Goal: Task Accomplishment & Management: Manage account settings

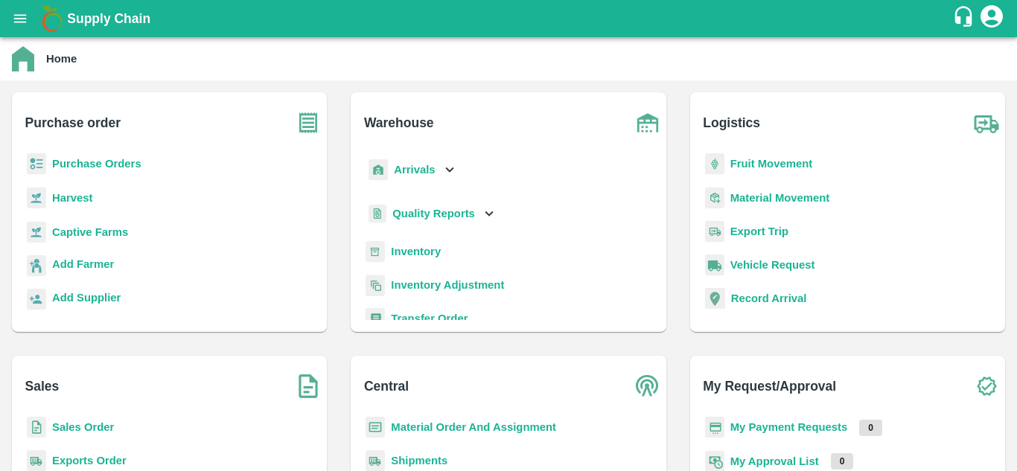
click at [25, 12] on icon "open drawer" at bounding box center [20, 18] width 16 height 16
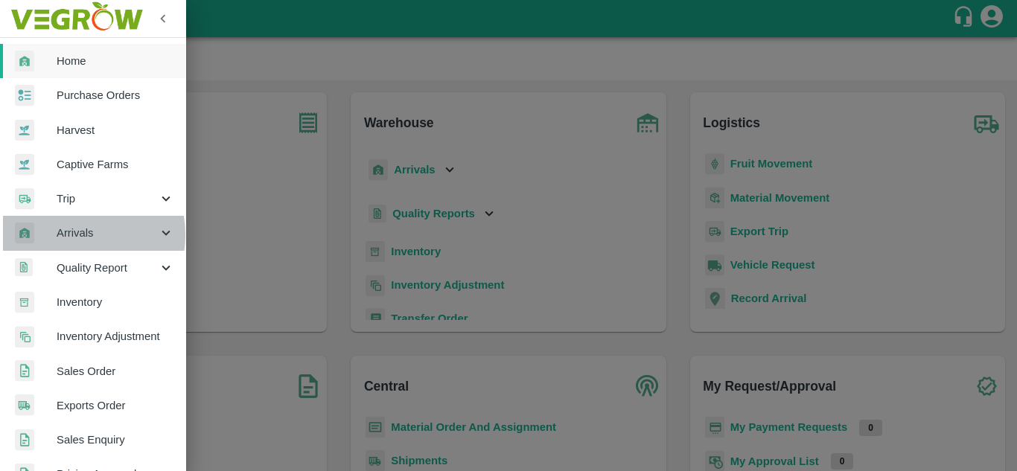
click at [71, 235] on span "Arrivals" at bounding box center [107, 233] width 101 height 16
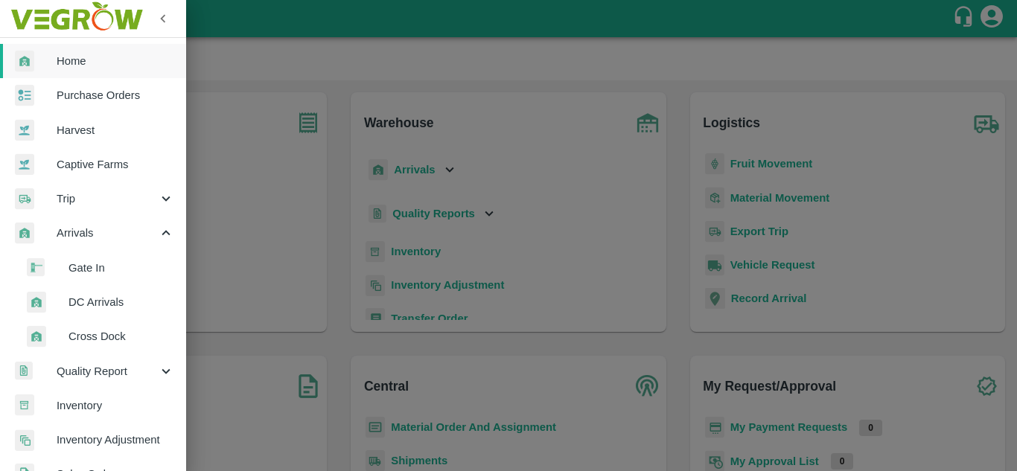
click at [110, 305] on span "DC Arrivals" at bounding box center [122, 302] width 106 height 16
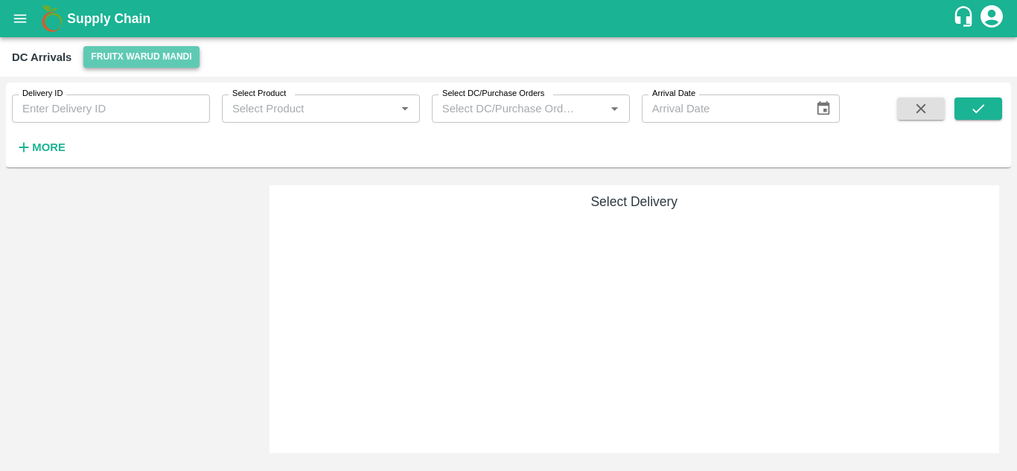
click at [151, 47] on button "FruitX Warud Mandi" at bounding box center [140, 57] width 115 height 22
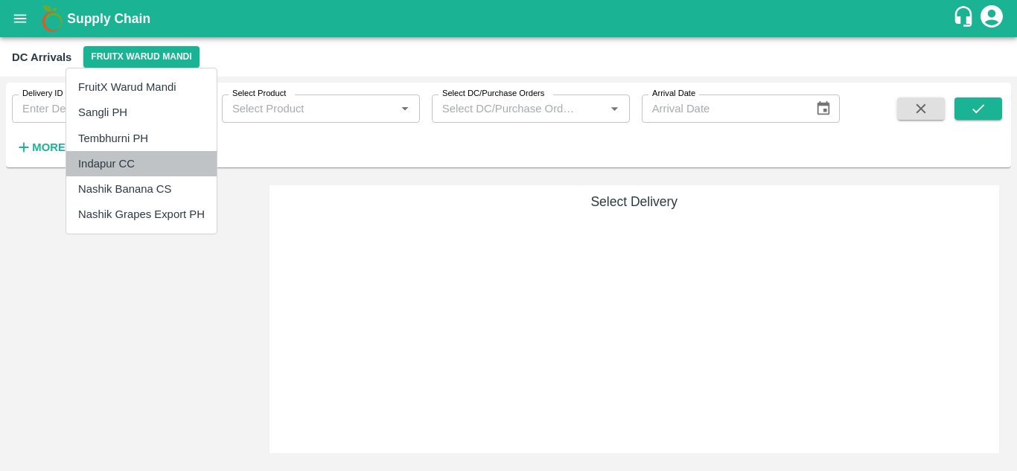
click at [115, 162] on li "Indapur CC" at bounding box center [141, 163] width 150 height 25
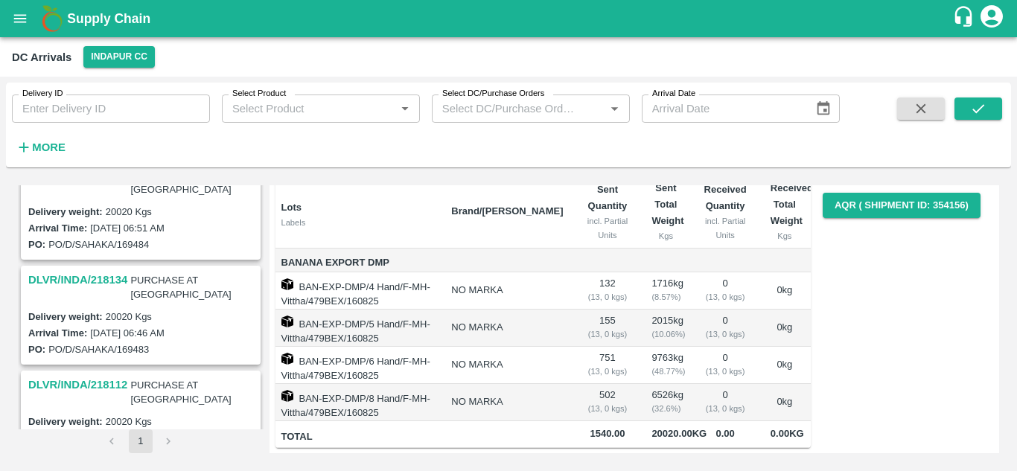
scroll to position [143, 0]
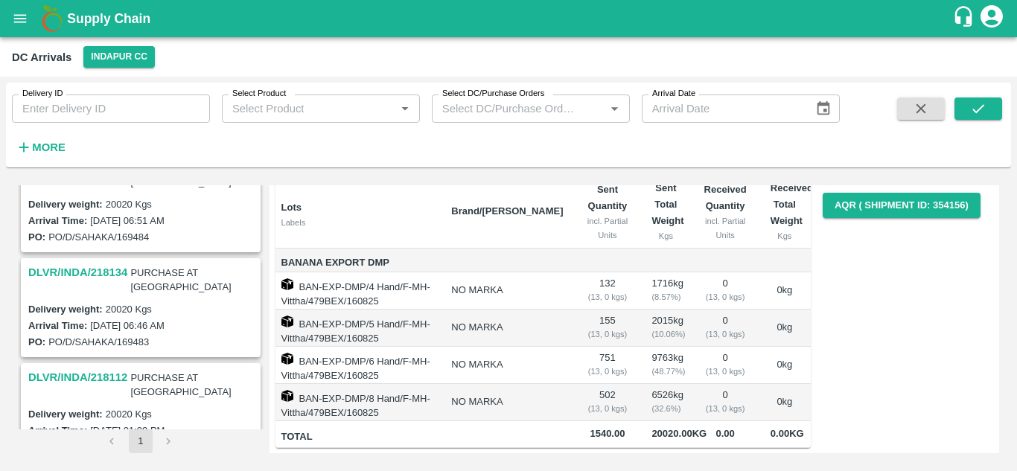
click at [67, 368] on h3 "DLVR/INDA/218112" at bounding box center [77, 377] width 99 height 19
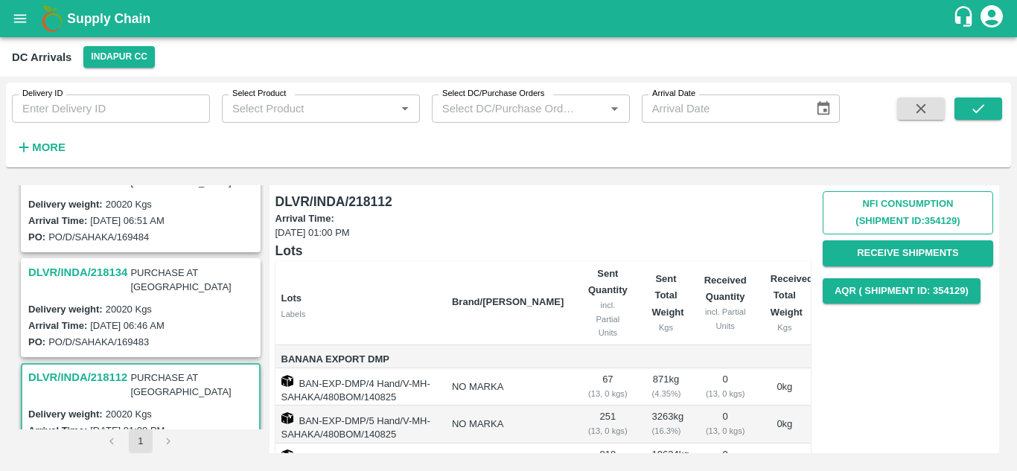
click at [877, 200] on button "Nfi Consumption (SHIPMENT ID: 354129 )" at bounding box center [908, 212] width 171 height 43
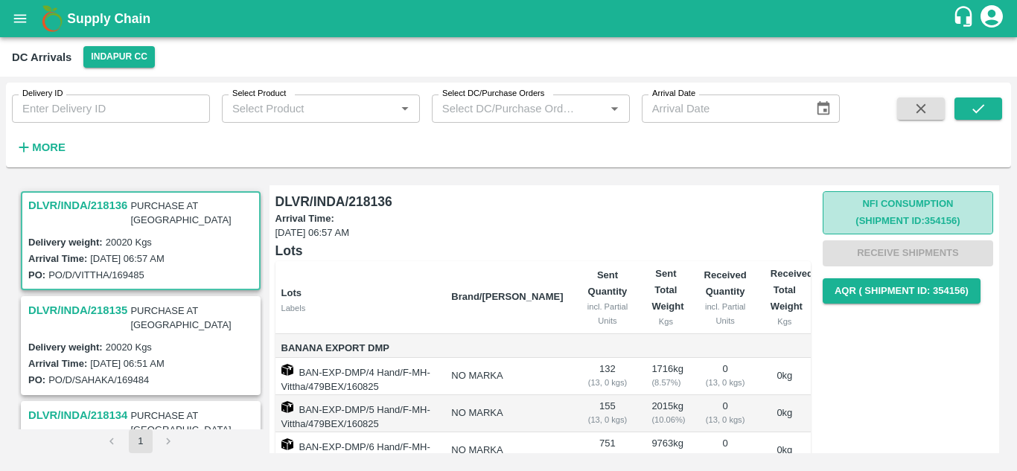
click at [885, 198] on button "Nfi Consumption (SHIPMENT ID: 354156 )" at bounding box center [908, 212] width 171 height 43
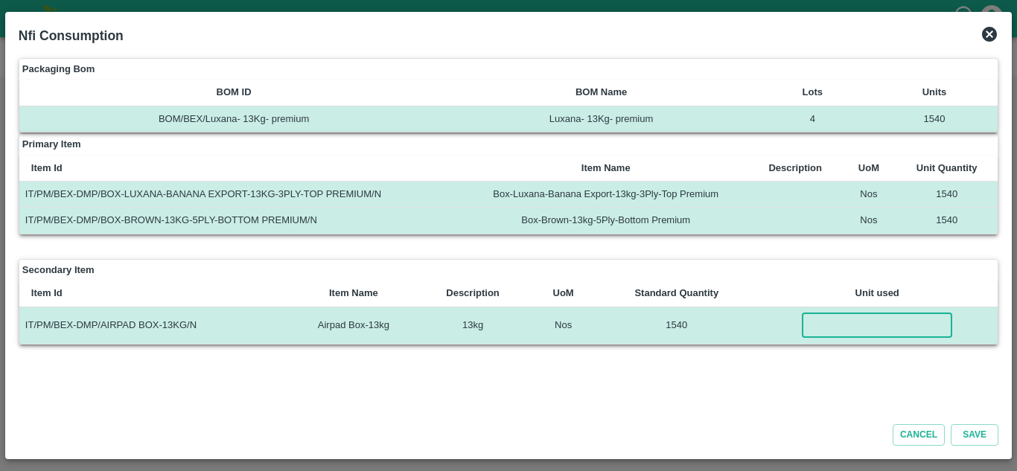
click at [835, 333] on input "number" at bounding box center [877, 325] width 150 height 25
type input "1540"
click at [972, 436] on button "Save" at bounding box center [975, 435] width 48 height 22
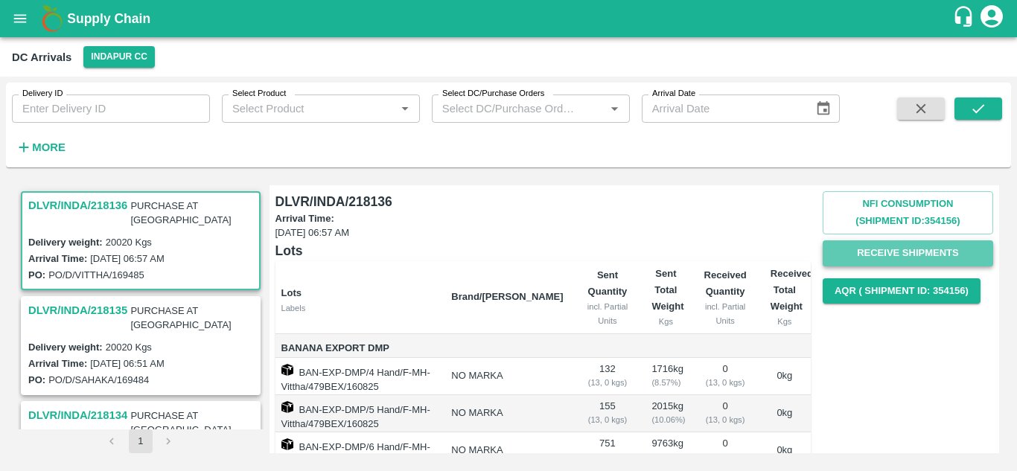
click at [882, 249] on button "Receive Shipments" at bounding box center [908, 254] width 171 height 26
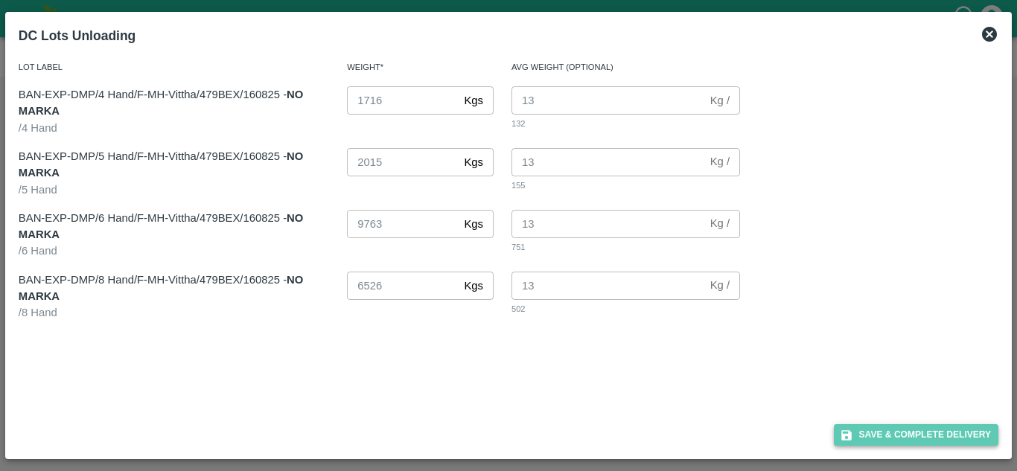
click at [941, 431] on button "Save & Complete Delivery" at bounding box center [916, 435] width 165 height 22
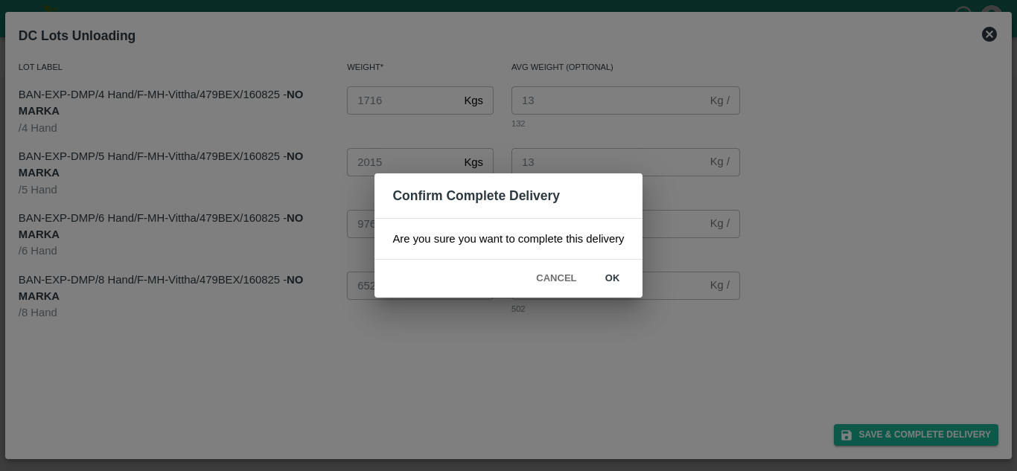
click at [616, 279] on button "ok" at bounding box center [613, 279] width 48 height 26
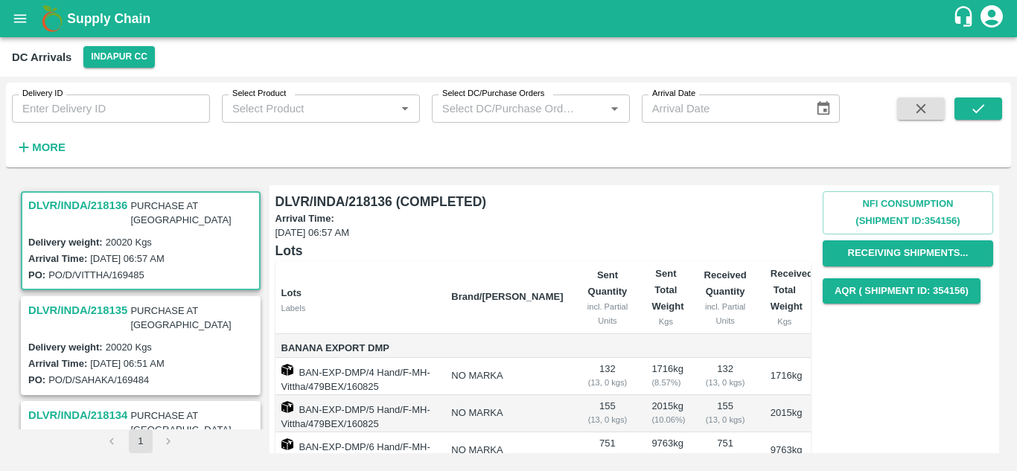
click at [112, 201] on h3 "DLVR/INDA/218136" at bounding box center [77, 205] width 99 height 19
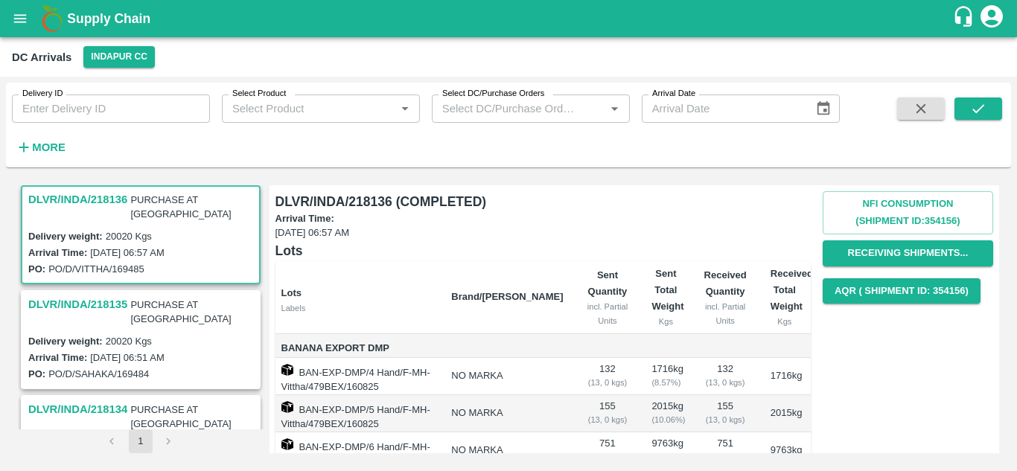
scroll to position [143, 0]
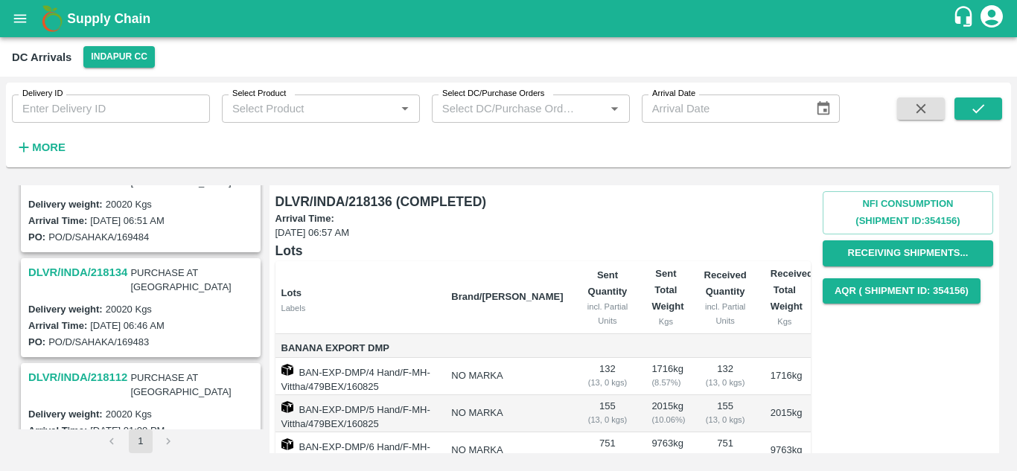
click at [79, 368] on h3 "DLVR/INDA/218112" at bounding box center [77, 377] width 99 height 19
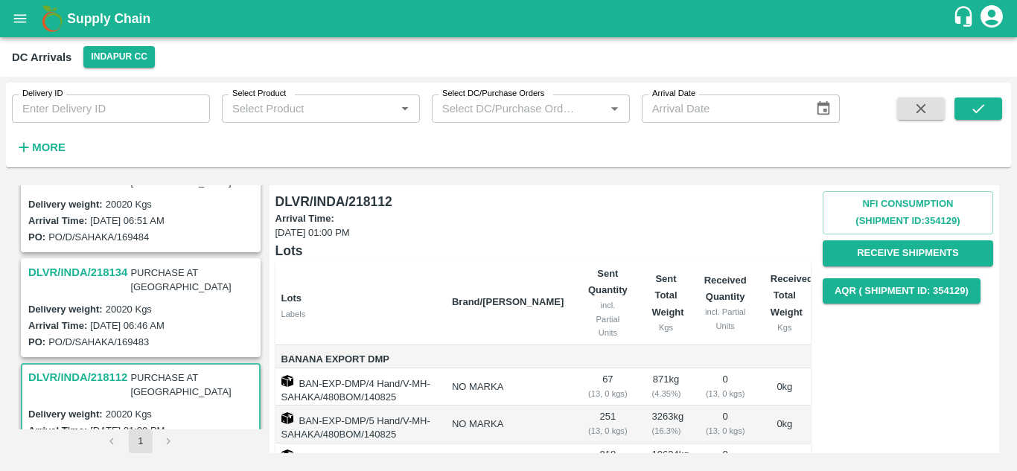
click at [79, 368] on h3 "DLVR/INDA/218112" at bounding box center [77, 377] width 99 height 19
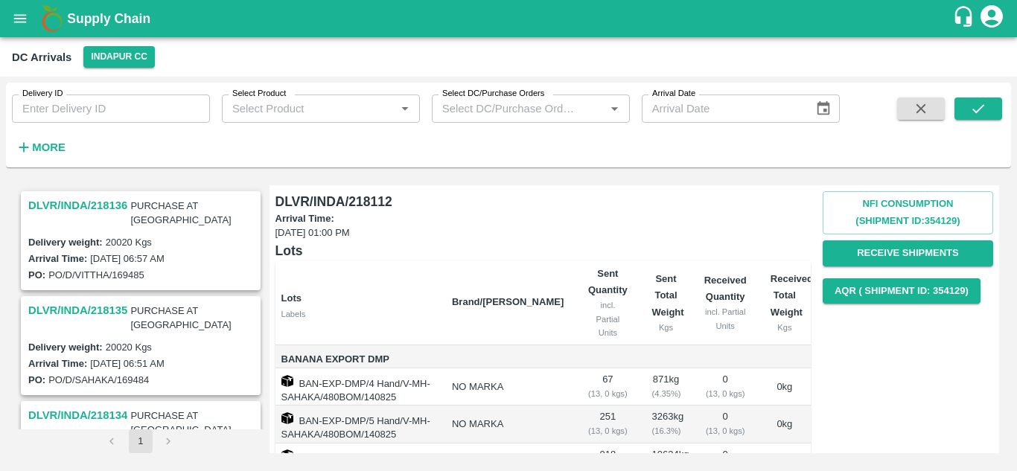
click at [75, 200] on h3 "DLVR/INDA/218136" at bounding box center [77, 205] width 99 height 19
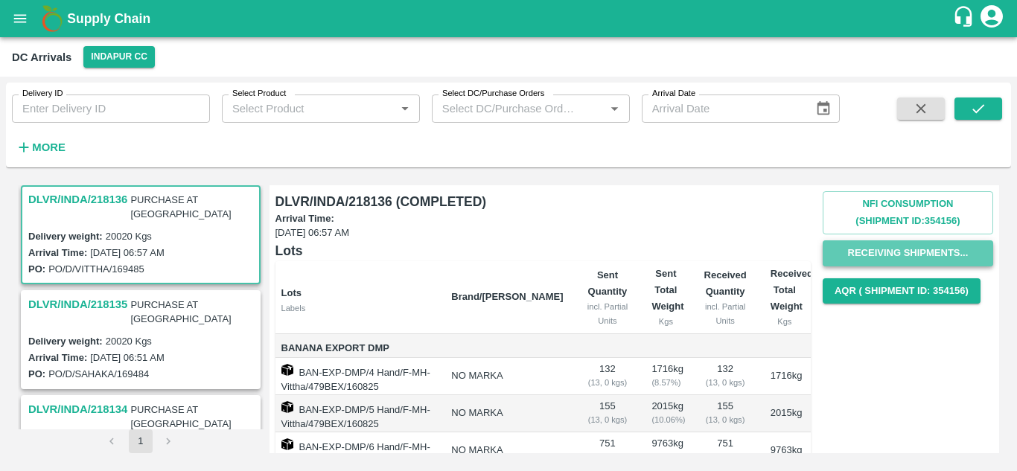
click at [904, 257] on button "Receiving Shipments..." at bounding box center [908, 254] width 171 height 26
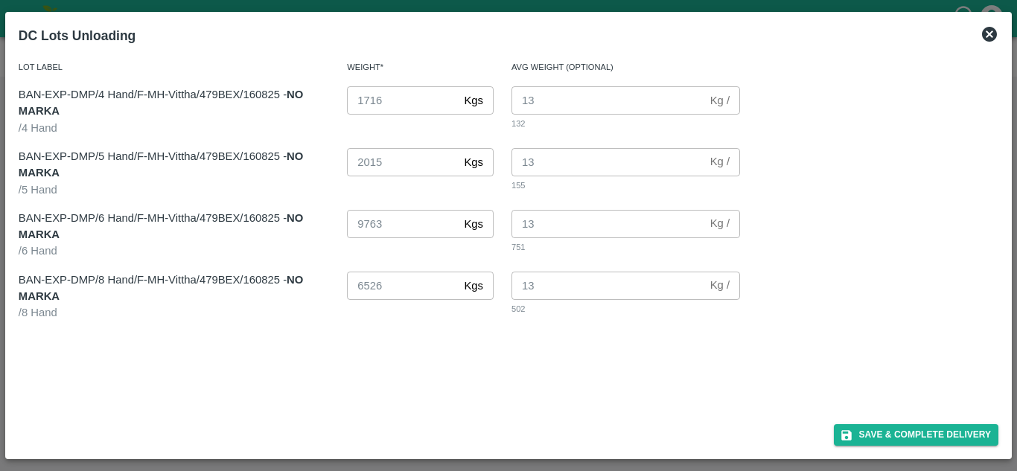
click at [985, 27] on icon at bounding box center [990, 34] width 18 height 18
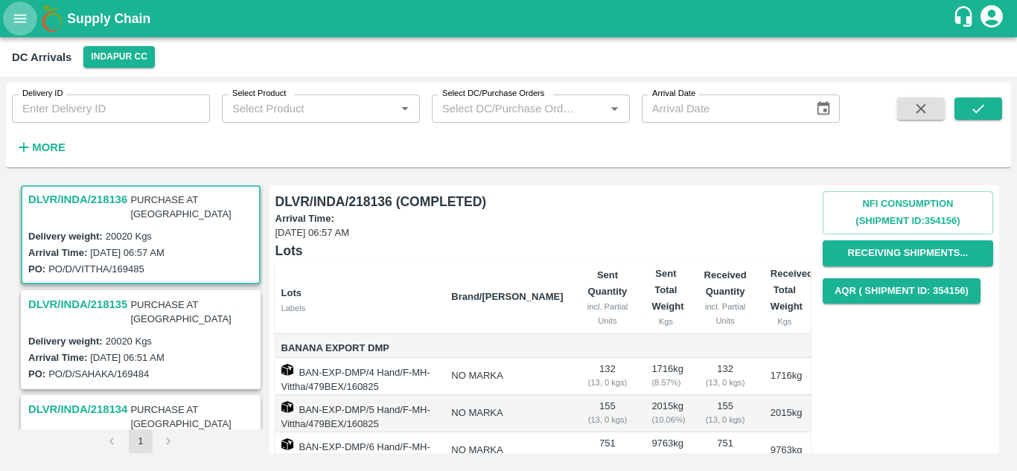
click at [21, 23] on icon "open drawer" at bounding box center [20, 18] width 16 height 16
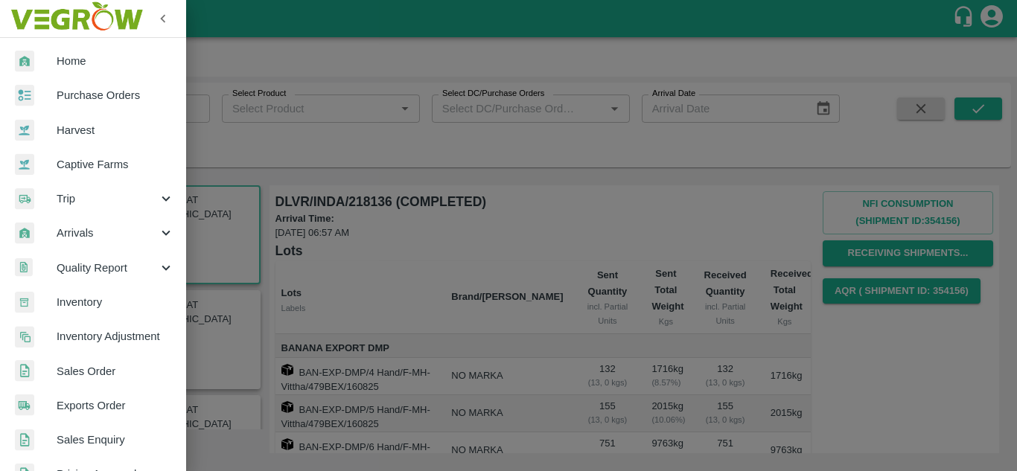
click at [268, 164] on div at bounding box center [508, 235] width 1017 height 471
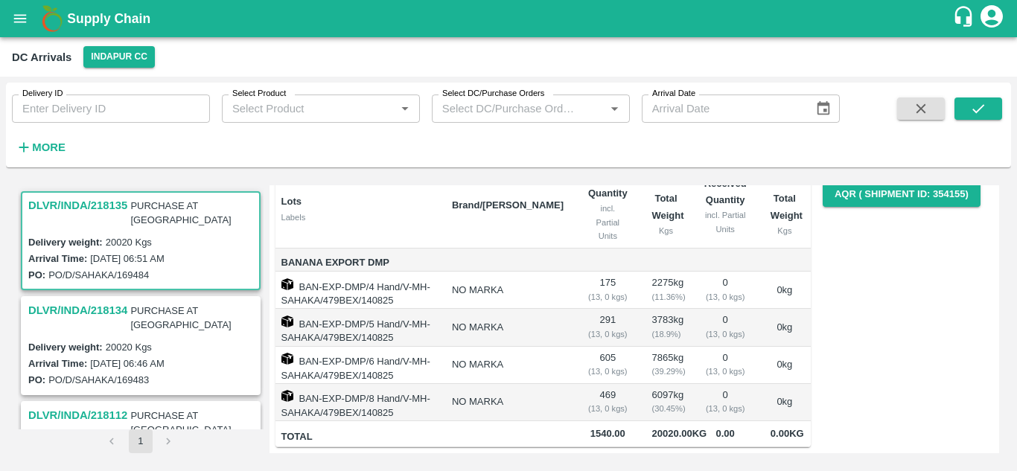
scroll to position [143, 0]
click at [515, 309] on td "NO MARKA" at bounding box center [508, 327] width 136 height 37
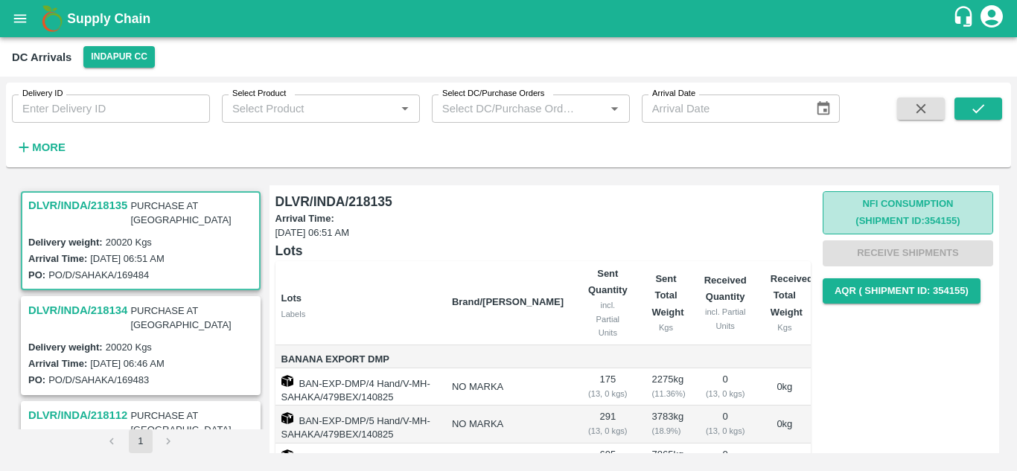
click at [935, 214] on button "Nfi Consumption (SHIPMENT ID: 354155 )" at bounding box center [908, 212] width 171 height 43
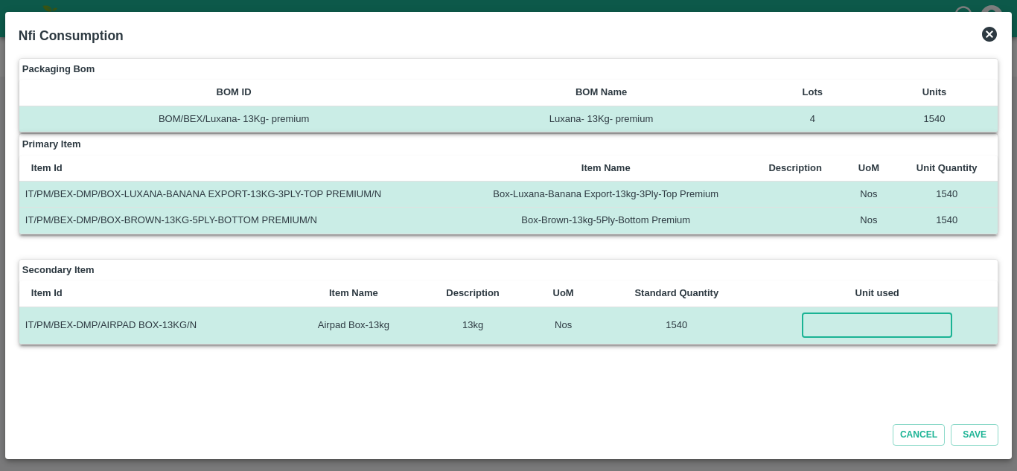
click at [842, 325] on input "number" at bounding box center [877, 325] width 150 height 25
type input "1540"
click at [978, 431] on button "Save" at bounding box center [975, 435] width 48 height 22
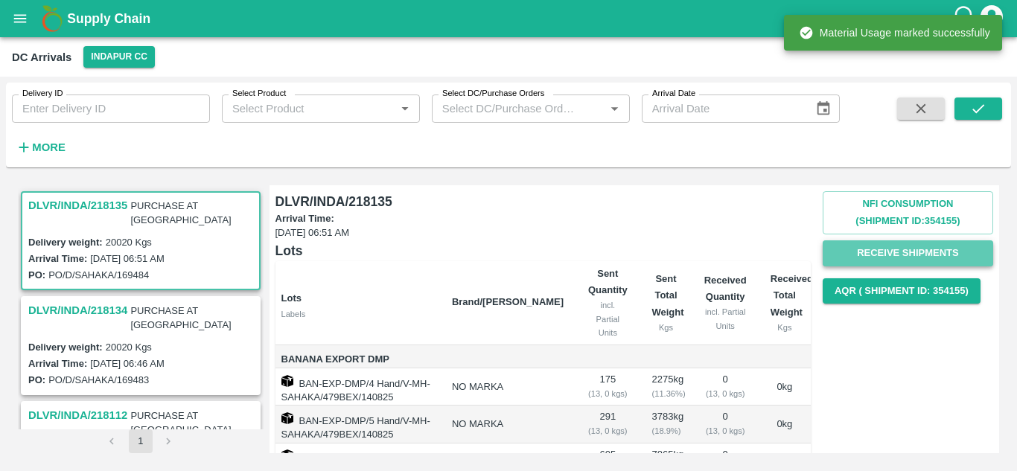
click at [930, 245] on button "Receive Shipments" at bounding box center [908, 254] width 171 height 26
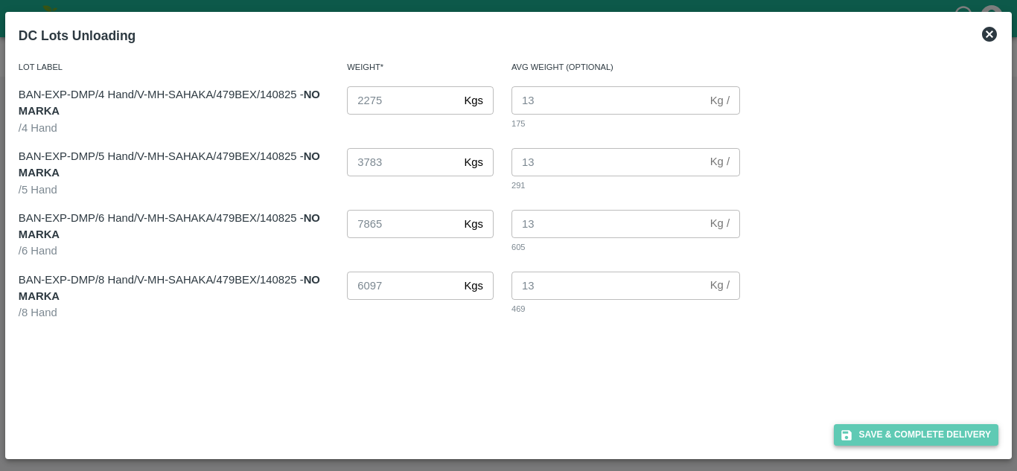
click at [913, 432] on button "Save & Complete Delivery" at bounding box center [916, 435] width 165 height 22
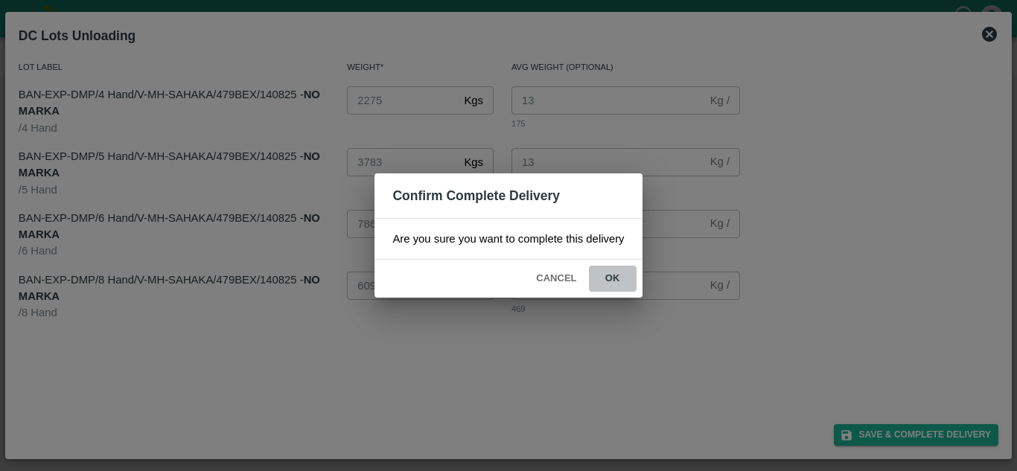
click at [608, 284] on button "ok" at bounding box center [613, 279] width 48 height 26
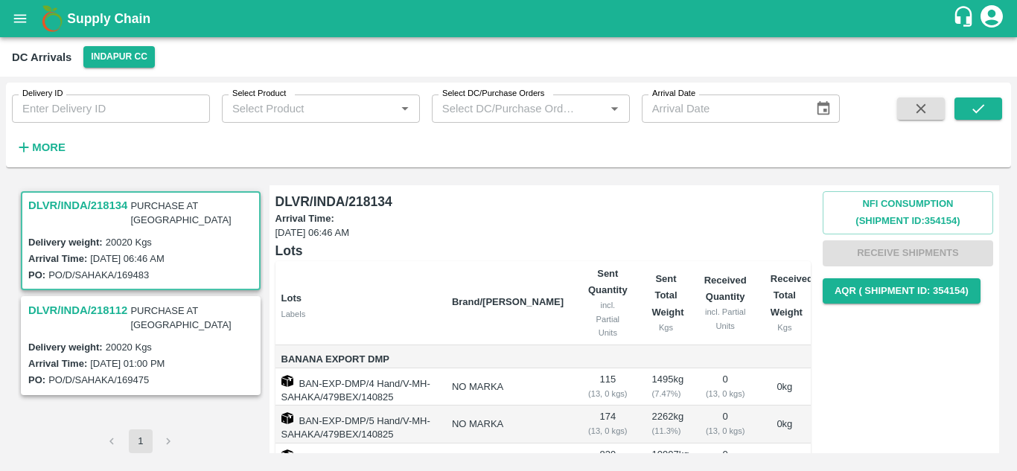
click at [102, 206] on h3 "DLVR/INDA/218134" at bounding box center [77, 205] width 99 height 19
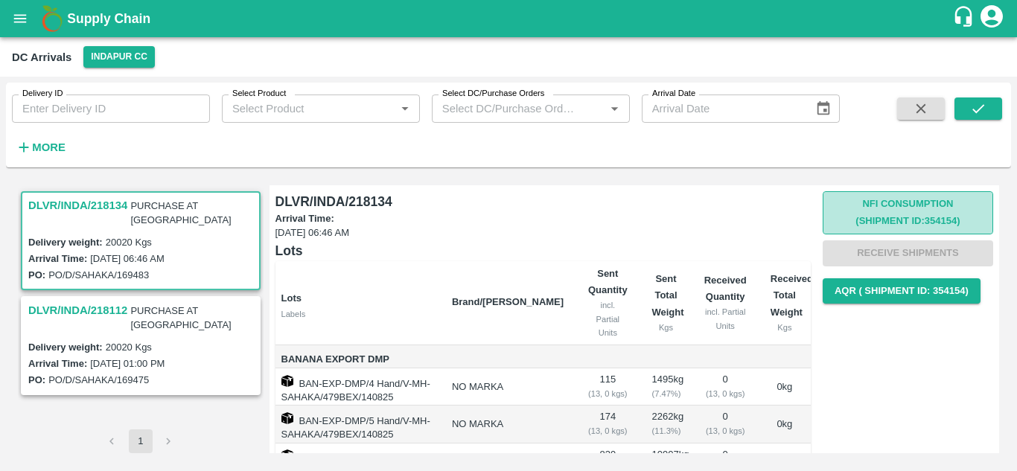
click at [920, 209] on button "Nfi Consumption (SHIPMENT ID: 354154 )" at bounding box center [908, 212] width 171 height 43
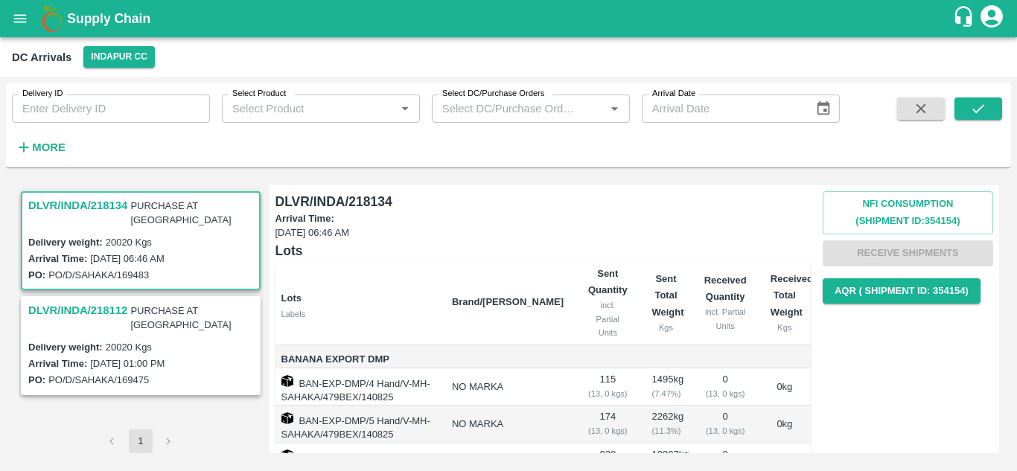
click at [82, 301] on h3 "DLVR/INDA/218112" at bounding box center [77, 310] width 99 height 19
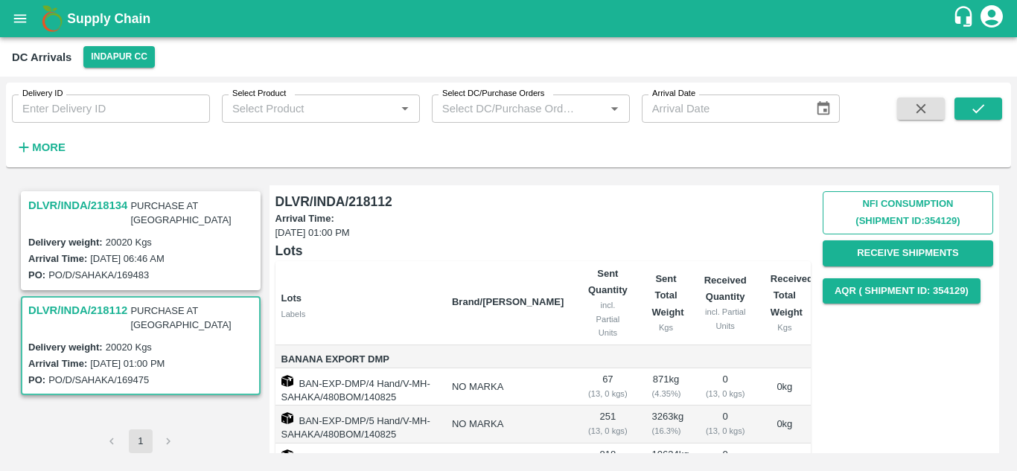
click at [913, 208] on button "Nfi Consumption (SHIPMENT ID: 354129 )" at bounding box center [908, 212] width 171 height 43
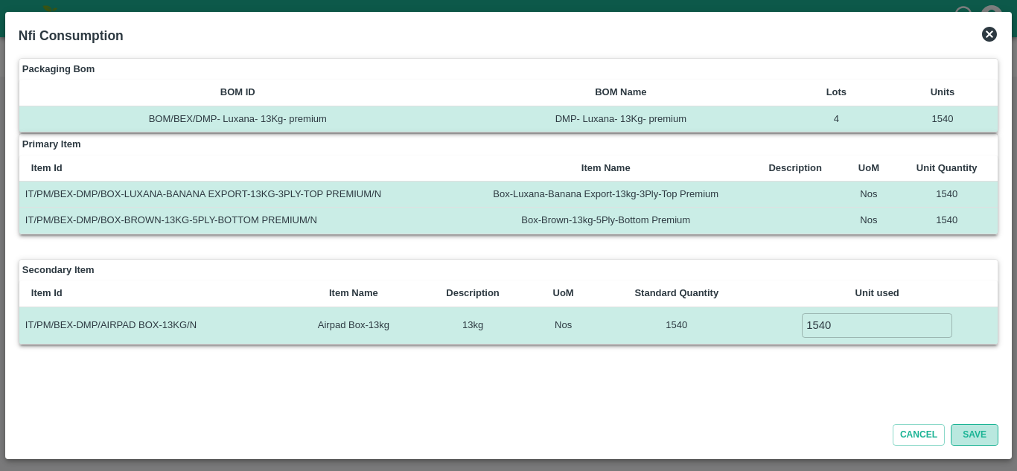
click at [967, 440] on button "Save" at bounding box center [975, 435] width 48 height 22
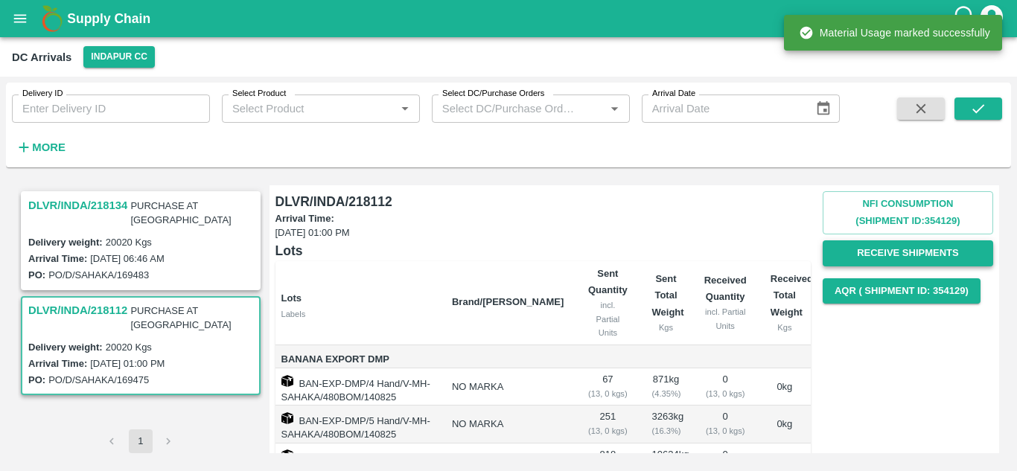
click at [888, 249] on button "Receive Shipments" at bounding box center [908, 254] width 171 height 26
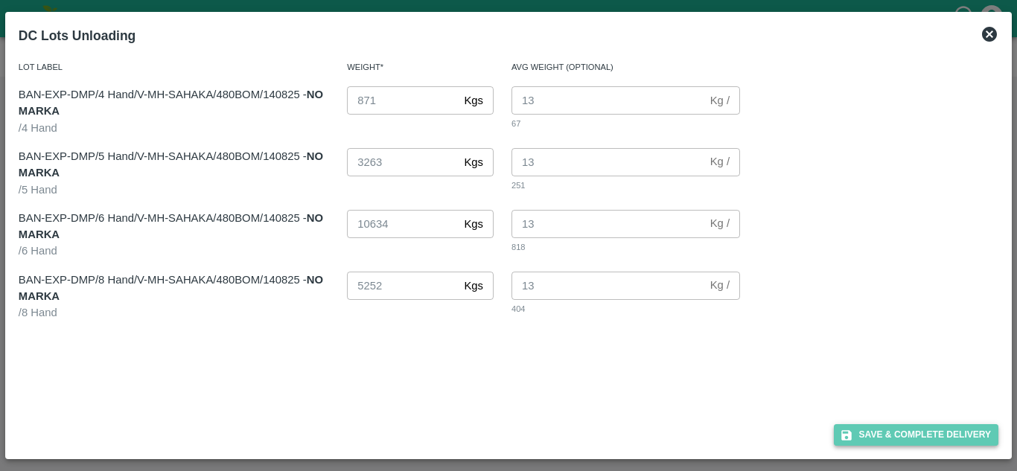
click at [903, 428] on button "Save & Complete Delivery" at bounding box center [916, 435] width 165 height 22
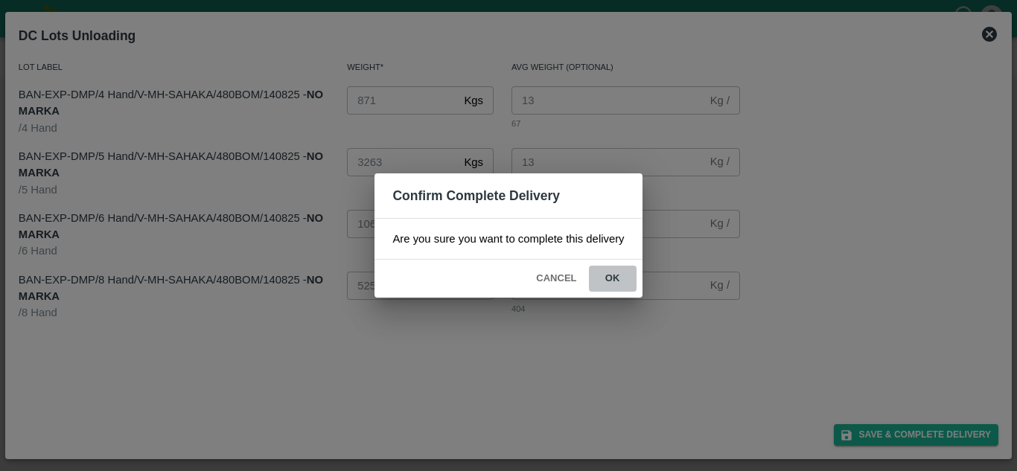
click at [618, 274] on button "ok" at bounding box center [613, 279] width 48 height 26
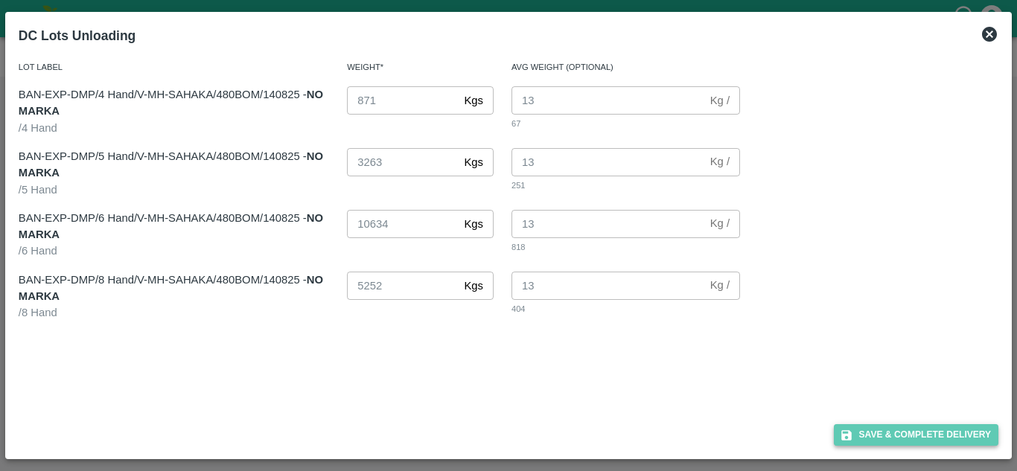
click at [905, 439] on button "Save & Complete Delivery" at bounding box center [916, 435] width 165 height 22
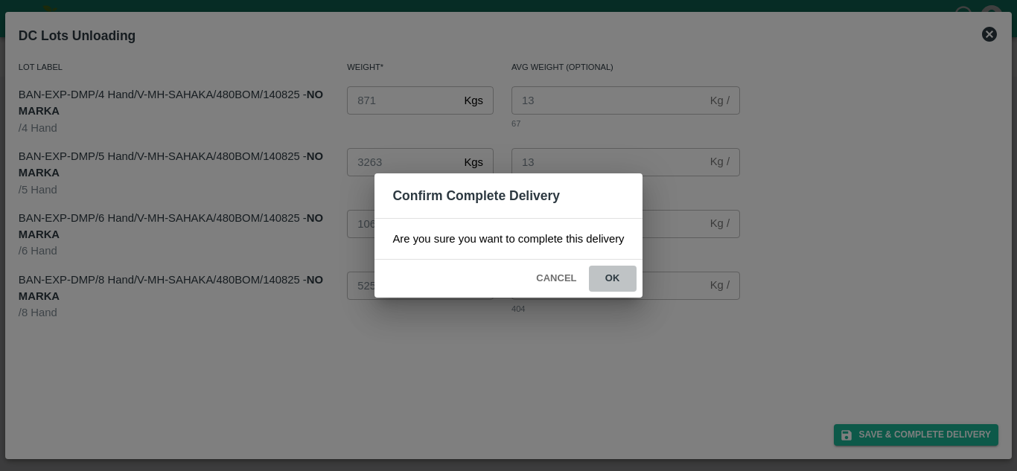
click at [615, 281] on button "ok" at bounding box center [613, 279] width 48 height 26
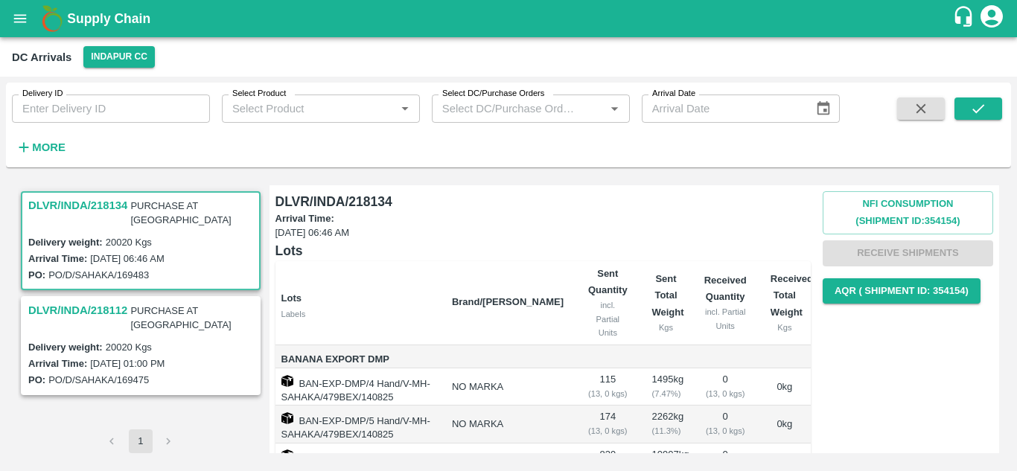
click at [86, 301] on h3 "DLVR/INDA/218112" at bounding box center [77, 310] width 99 height 19
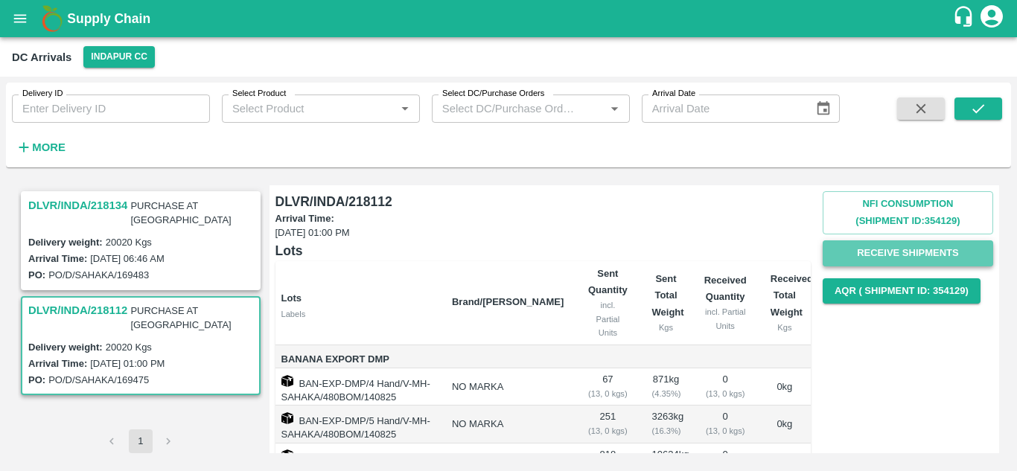
click at [905, 243] on button "Receive Shipments" at bounding box center [908, 254] width 171 height 26
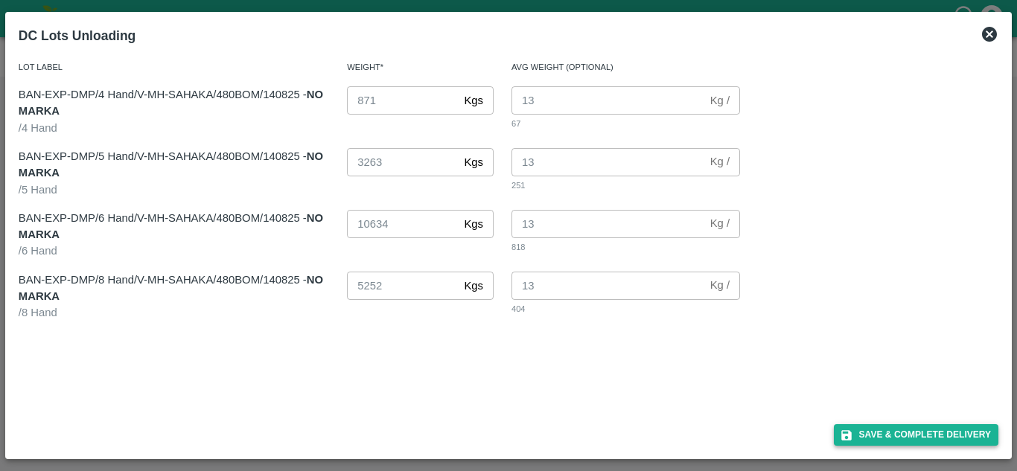
click at [905, 431] on button "Save & Complete Delivery" at bounding box center [916, 435] width 165 height 22
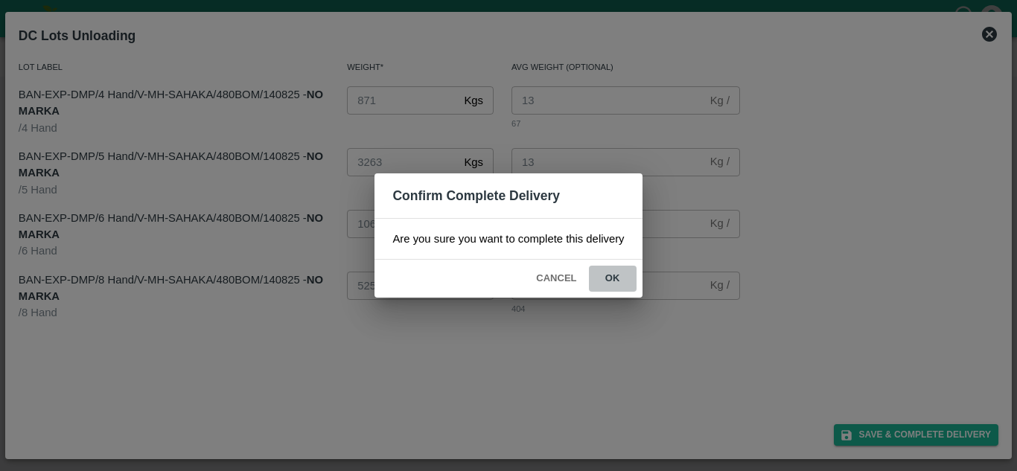
click at [612, 278] on button "ok" at bounding box center [613, 279] width 48 height 26
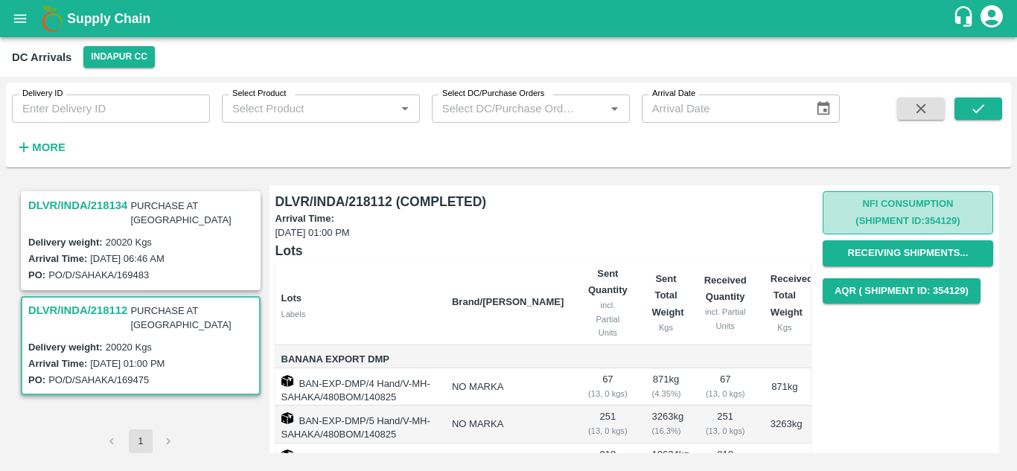
click at [882, 214] on button "Nfi Consumption (SHIPMENT ID: 354129 )" at bounding box center [908, 212] width 171 height 43
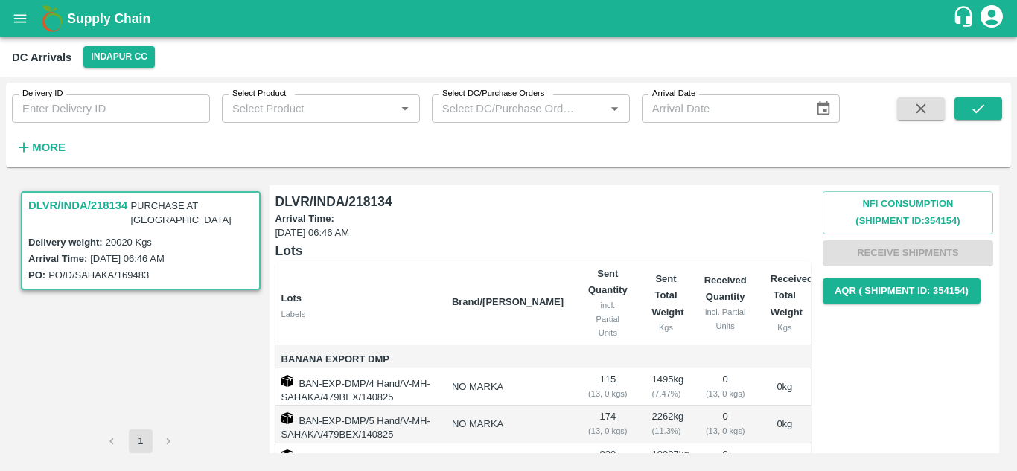
scroll to position [164, 0]
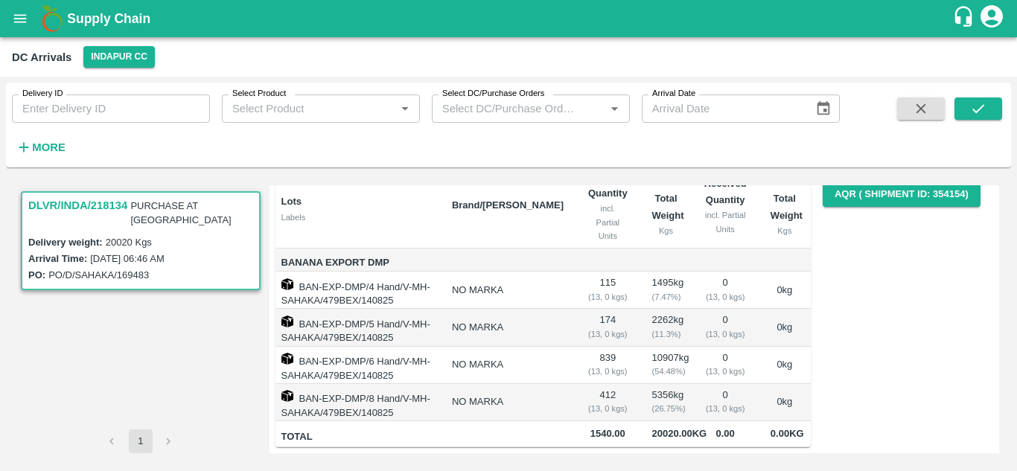
click at [12, 23] on icon "open drawer" at bounding box center [20, 18] width 16 height 16
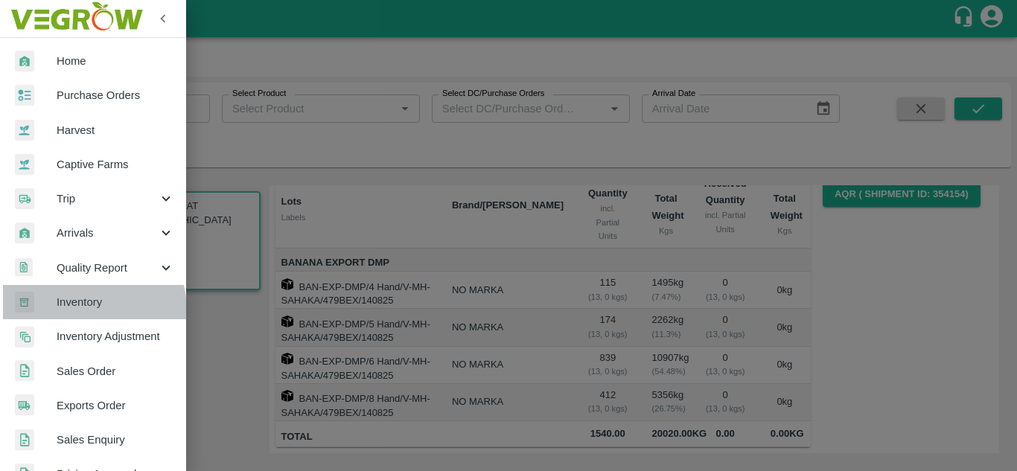
click at [77, 311] on link "Inventory" at bounding box center [93, 302] width 186 height 34
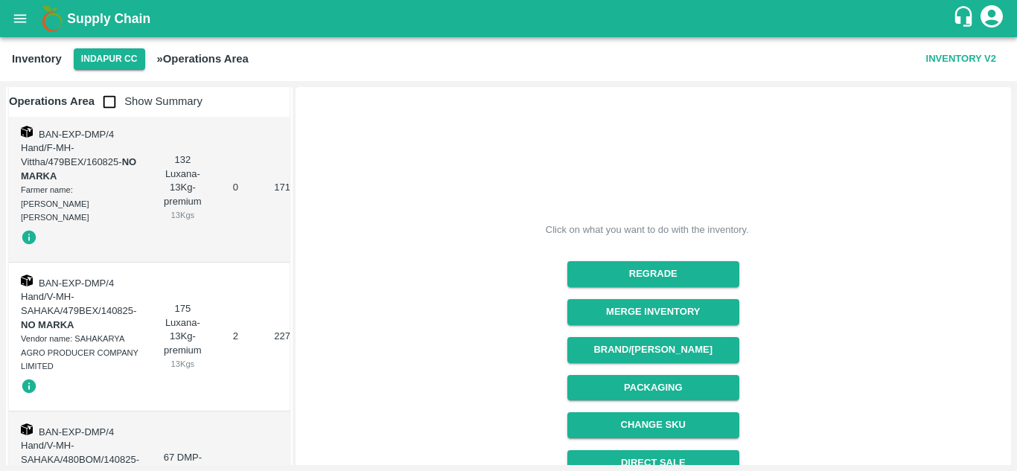
scroll to position [62, 0]
click at [19, 19] on icon "open drawer" at bounding box center [20, 18] width 16 height 16
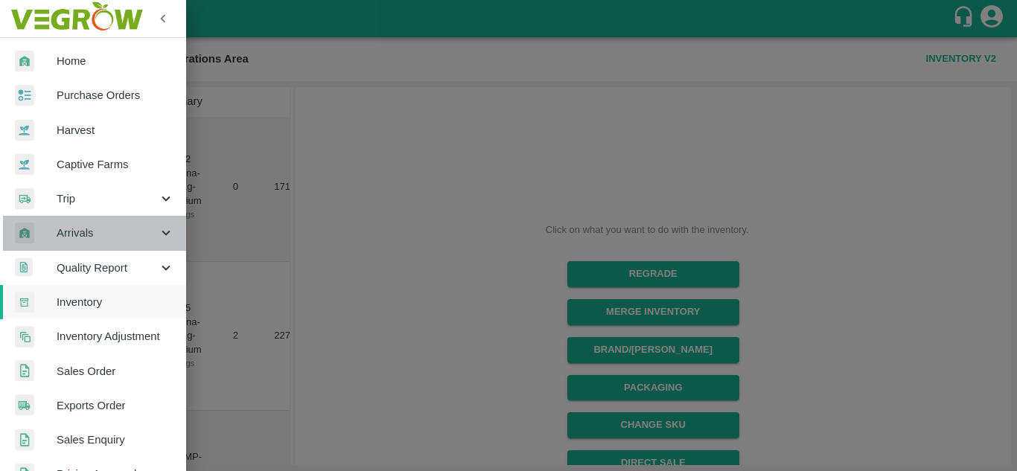
click at [95, 242] on div "Arrivals" at bounding box center [93, 233] width 186 height 34
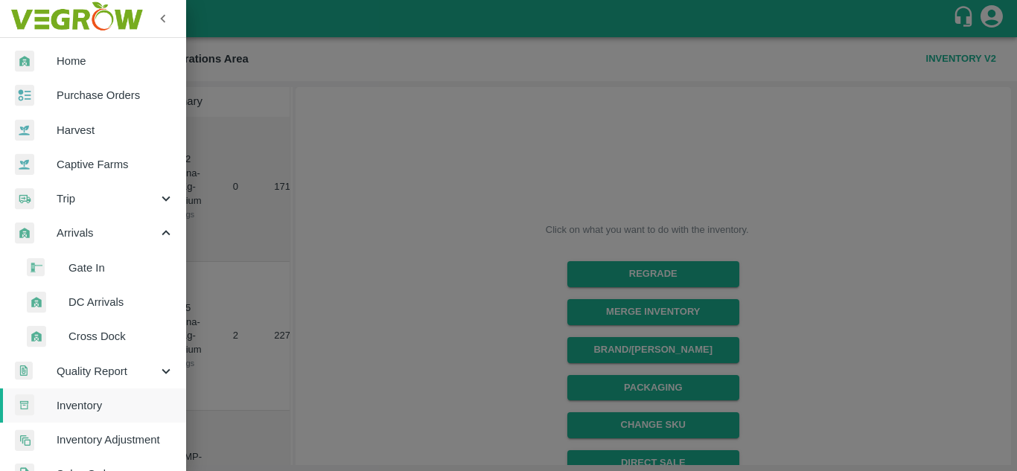
click at [75, 299] on span "DC Arrivals" at bounding box center [122, 302] width 106 height 16
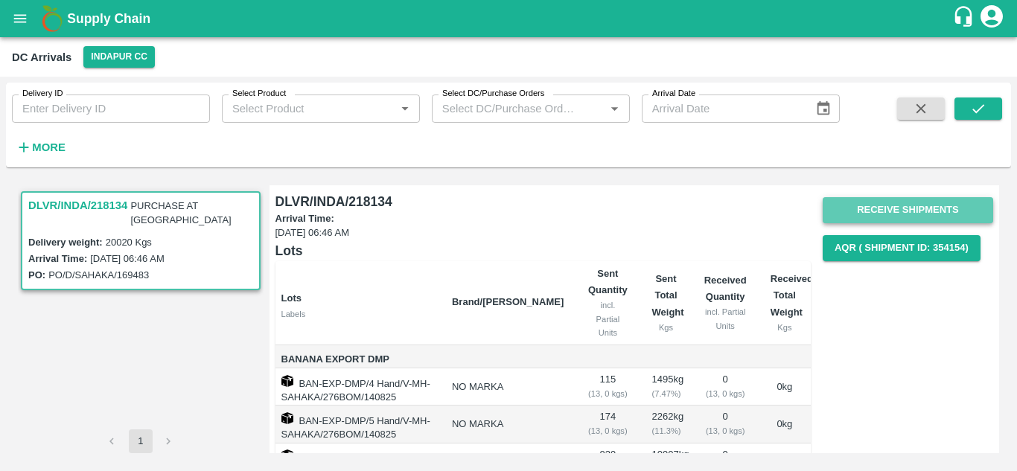
click at [932, 200] on button "Receive Shipments" at bounding box center [908, 210] width 171 height 26
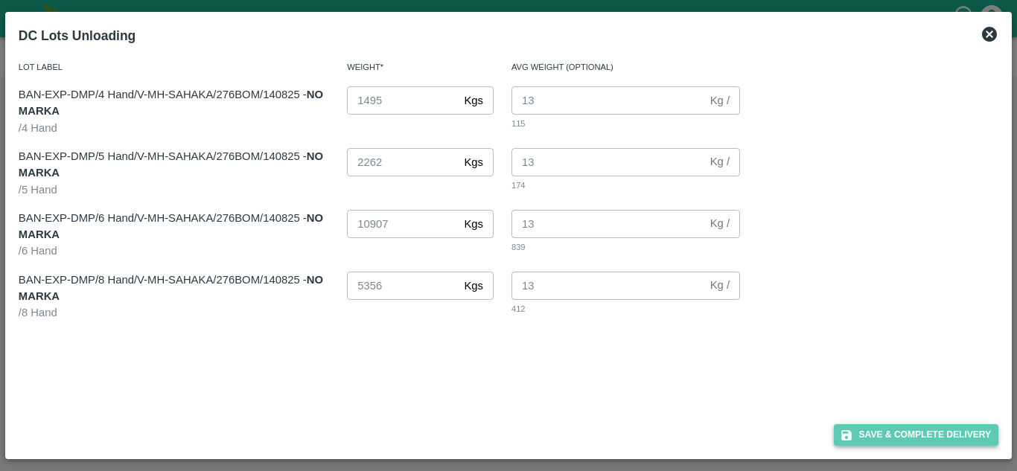
click at [907, 436] on button "Save & Complete Delivery" at bounding box center [916, 435] width 165 height 22
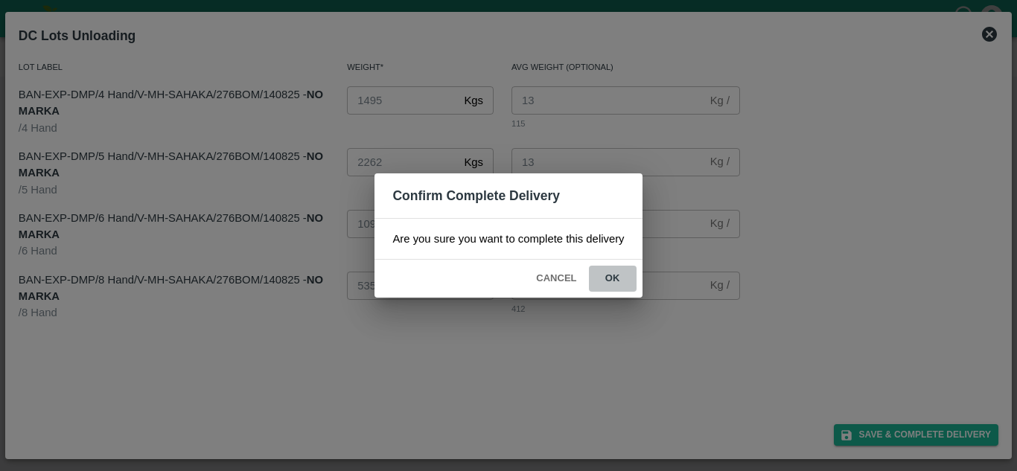
click at [614, 274] on button "ok" at bounding box center [613, 279] width 48 height 26
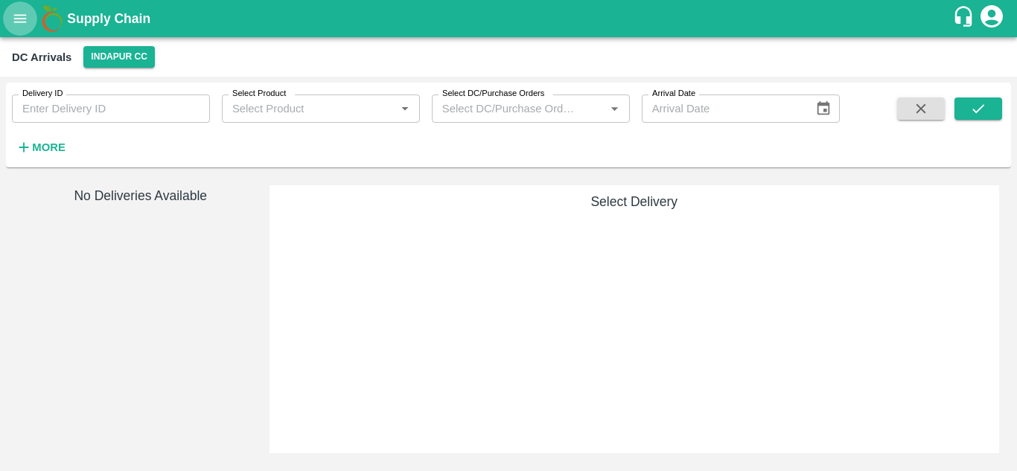
click at [20, 22] on icon "open drawer" at bounding box center [20, 18] width 13 height 8
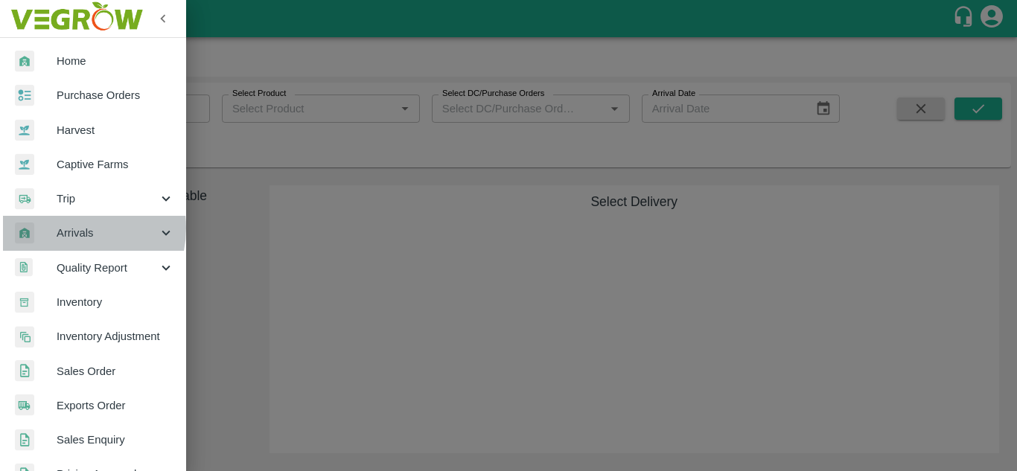
click at [71, 228] on span "Arrivals" at bounding box center [107, 233] width 101 height 16
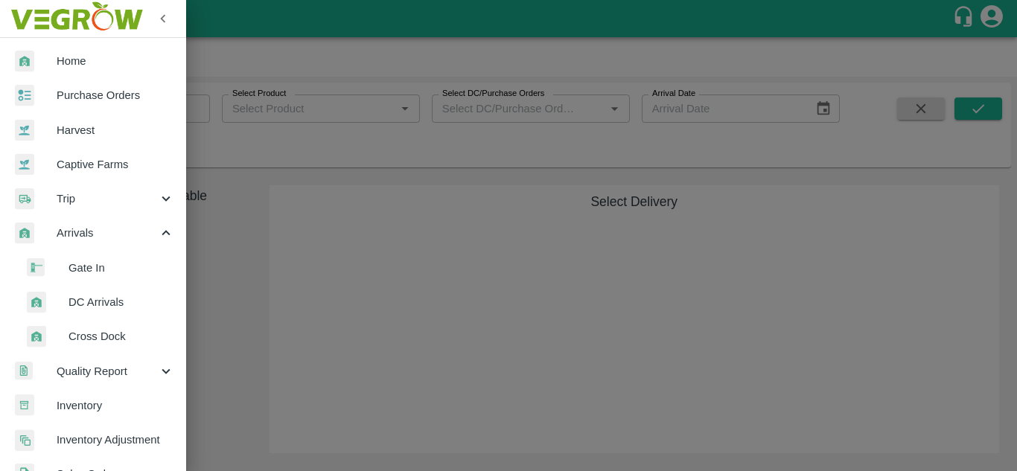
click at [154, 299] on span "DC Arrivals" at bounding box center [122, 302] width 106 height 16
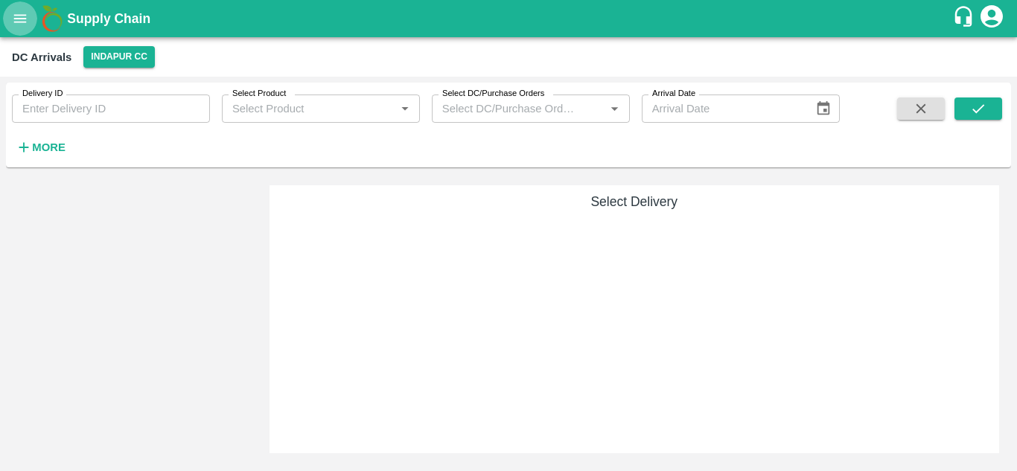
click at [17, 15] on icon "open drawer" at bounding box center [20, 18] width 13 height 8
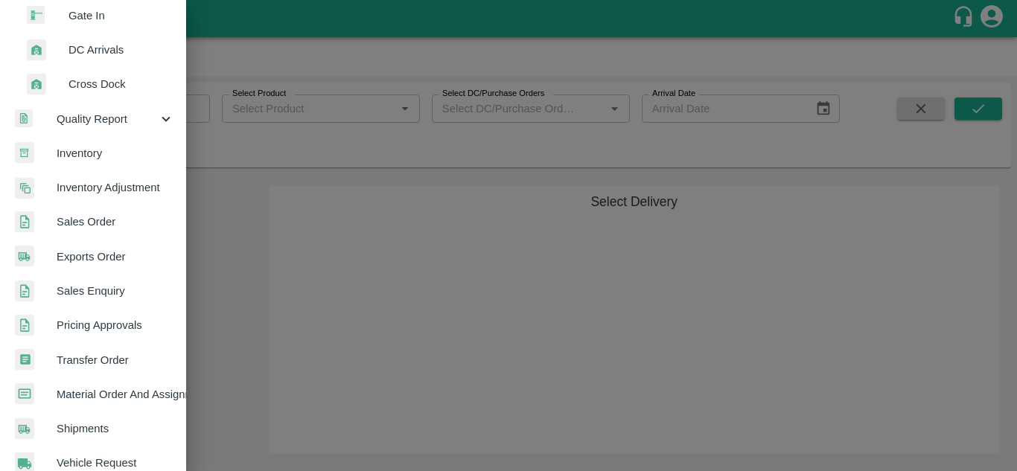
scroll to position [252, 0]
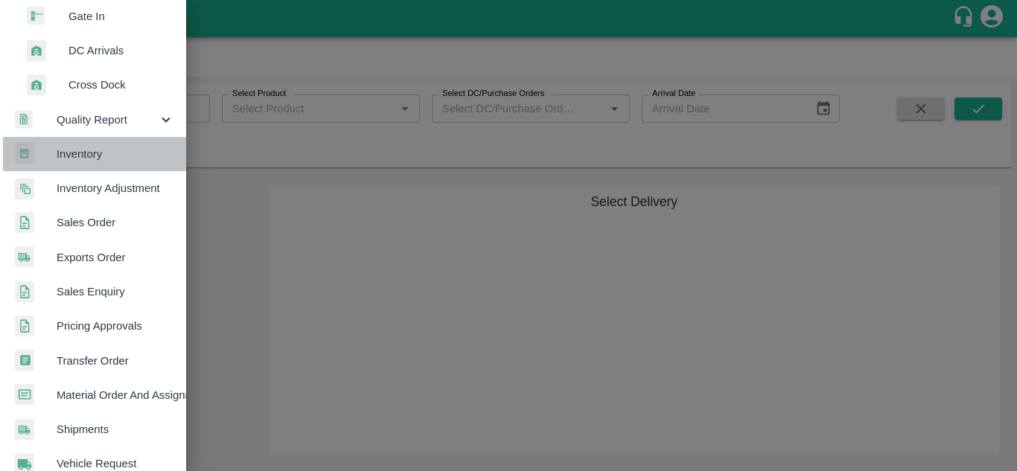
click at [125, 156] on span "Inventory" at bounding box center [116, 154] width 118 height 16
